Goal: Task Accomplishment & Management: Use online tool/utility

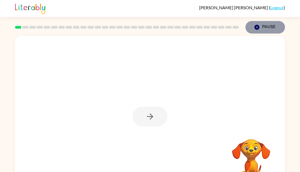
click at [266, 29] on button "Pause Pause" at bounding box center [266, 27] width 40 height 13
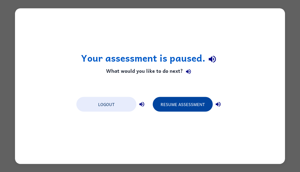
click at [182, 106] on button "Resume Assessment" at bounding box center [183, 104] width 60 height 15
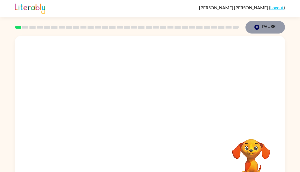
click at [259, 27] on icon "button" at bounding box center [257, 27] width 5 height 5
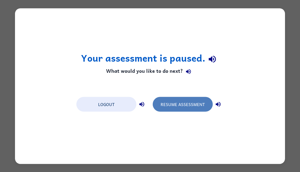
click at [173, 105] on button "Resume Assessment" at bounding box center [183, 104] width 60 height 15
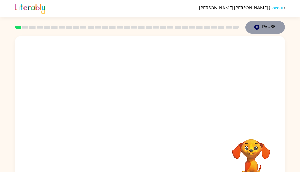
click at [268, 26] on button "Pause Pause" at bounding box center [266, 27] width 40 height 13
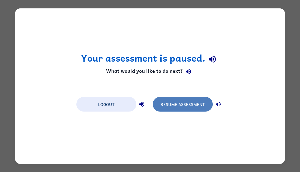
click at [200, 101] on button "Resume Assessment" at bounding box center [183, 104] width 60 height 15
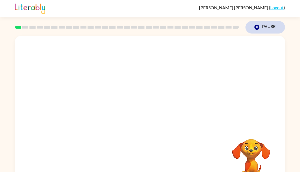
click at [266, 27] on button "Pause Pause" at bounding box center [266, 27] width 40 height 13
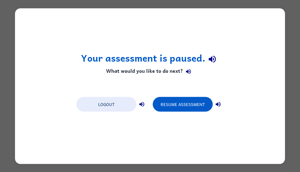
click at [184, 113] on div "Logout Resume Assessment" at bounding box center [150, 104] width 153 height 21
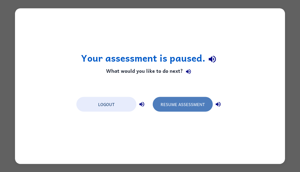
click at [184, 99] on button "Resume Assessment" at bounding box center [183, 104] width 60 height 15
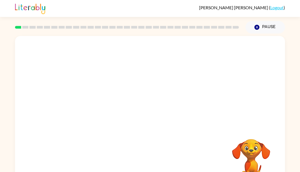
click at [255, 134] on video "Your browser must support playing .mp4 files to use Literably. Please try using…" at bounding box center [251, 158] width 55 height 55
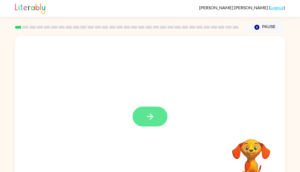
click at [159, 116] on button "button" at bounding box center [150, 117] width 35 height 20
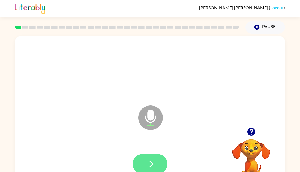
click at [148, 166] on icon "button" at bounding box center [151, 164] width 10 height 10
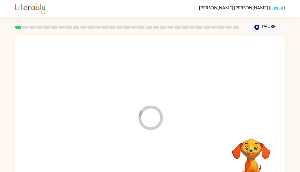
click at [148, 166] on div at bounding box center [149, 164] width 259 height 45
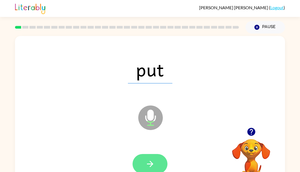
click at [150, 163] on icon "button" at bounding box center [151, 164] width 10 height 10
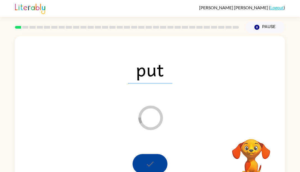
click at [186, 99] on div "Loader Your response is being sent to our graders" at bounding box center [136, 104] width 233 height 20
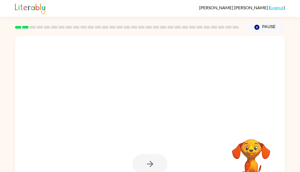
click at [186, 99] on div at bounding box center [136, 104] width 233 height 20
drag, startPoint x: 210, startPoint y: 74, endPoint x: 220, endPoint y: 95, distance: 23.6
click at [220, 95] on div at bounding box center [150, 114] width 270 height 156
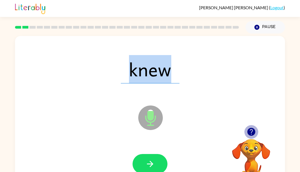
click at [252, 131] on icon "button" at bounding box center [252, 132] width 10 height 10
click at [252, 131] on video "Your browser must support playing .mp4 files to use Literably. Please try using…" at bounding box center [251, 158] width 55 height 55
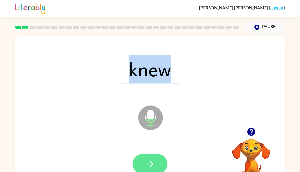
click at [153, 156] on button "button" at bounding box center [150, 164] width 35 height 20
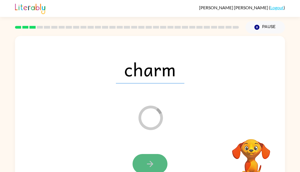
click at [152, 165] on icon "button" at bounding box center [150, 164] width 6 height 6
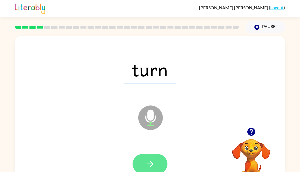
click at [157, 161] on button "button" at bounding box center [150, 164] width 35 height 20
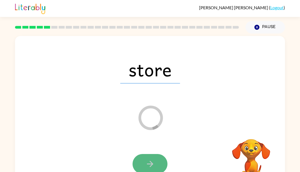
click at [148, 161] on icon "button" at bounding box center [151, 164] width 10 height 10
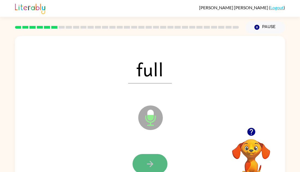
click at [155, 159] on button "button" at bounding box center [150, 164] width 35 height 20
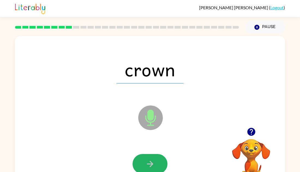
click at [155, 159] on button "button" at bounding box center [150, 164] width 35 height 20
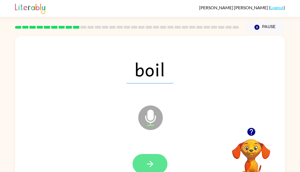
click at [152, 162] on icon "button" at bounding box center [151, 164] width 10 height 10
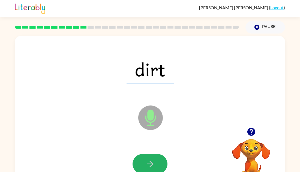
click at [152, 162] on icon "button" at bounding box center [151, 164] width 10 height 10
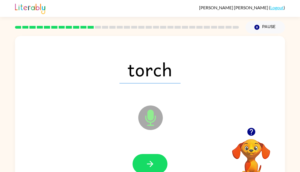
click at [152, 162] on icon "button" at bounding box center [151, 164] width 10 height 10
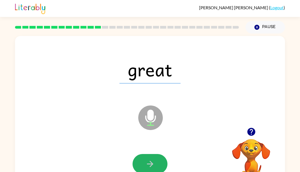
click at [152, 162] on icon "button" at bounding box center [151, 164] width 10 height 10
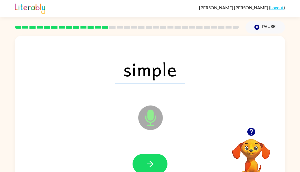
click at [152, 162] on icon "button" at bounding box center [151, 164] width 10 height 10
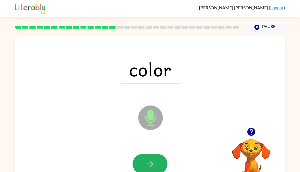
click at [152, 162] on icon "button" at bounding box center [151, 164] width 10 height 10
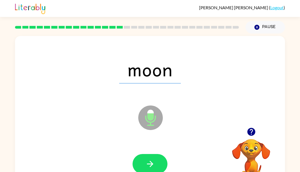
click at [152, 162] on icon "button" at bounding box center [151, 164] width 10 height 10
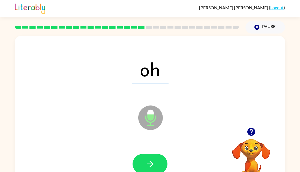
click at [152, 162] on icon "button" at bounding box center [151, 164] width 10 height 10
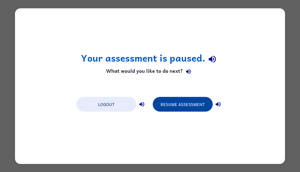
click at [177, 108] on button "Resume Assessment" at bounding box center [183, 104] width 60 height 15
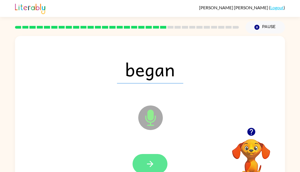
click at [147, 166] on icon "button" at bounding box center [151, 164] width 10 height 10
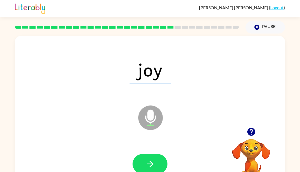
click at [147, 166] on icon "button" at bounding box center [151, 164] width 10 height 10
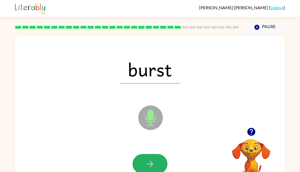
click at [147, 166] on icon "button" at bounding box center [151, 164] width 10 height 10
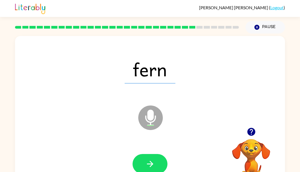
click at [147, 166] on icon "button" at bounding box center [151, 164] width 10 height 10
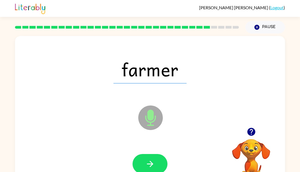
click at [147, 166] on icon "button" at bounding box center [151, 164] width 10 height 10
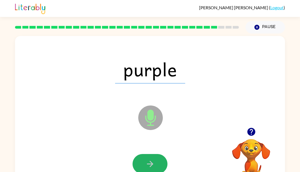
click at [147, 166] on icon "button" at bounding box center [151, 164] width 10 height 10
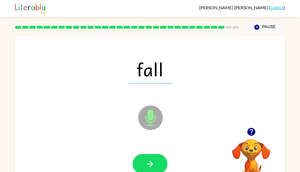
click at [147, 166] on icon "button" at bounding box center [151, 164] width 10 height 10
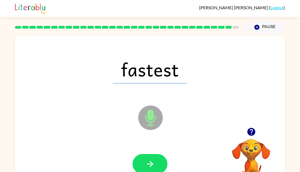
click at [147, 166] on icon "button" at bounding box center [151, 164] width 10 height 10
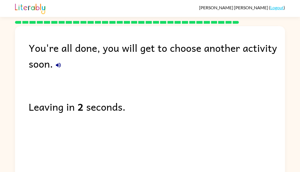
click at [59, 66] on icon "button" at bounding box center [58, 65] width 5 height 5
